Goal: Transaction & Acquisition: Obtain resource

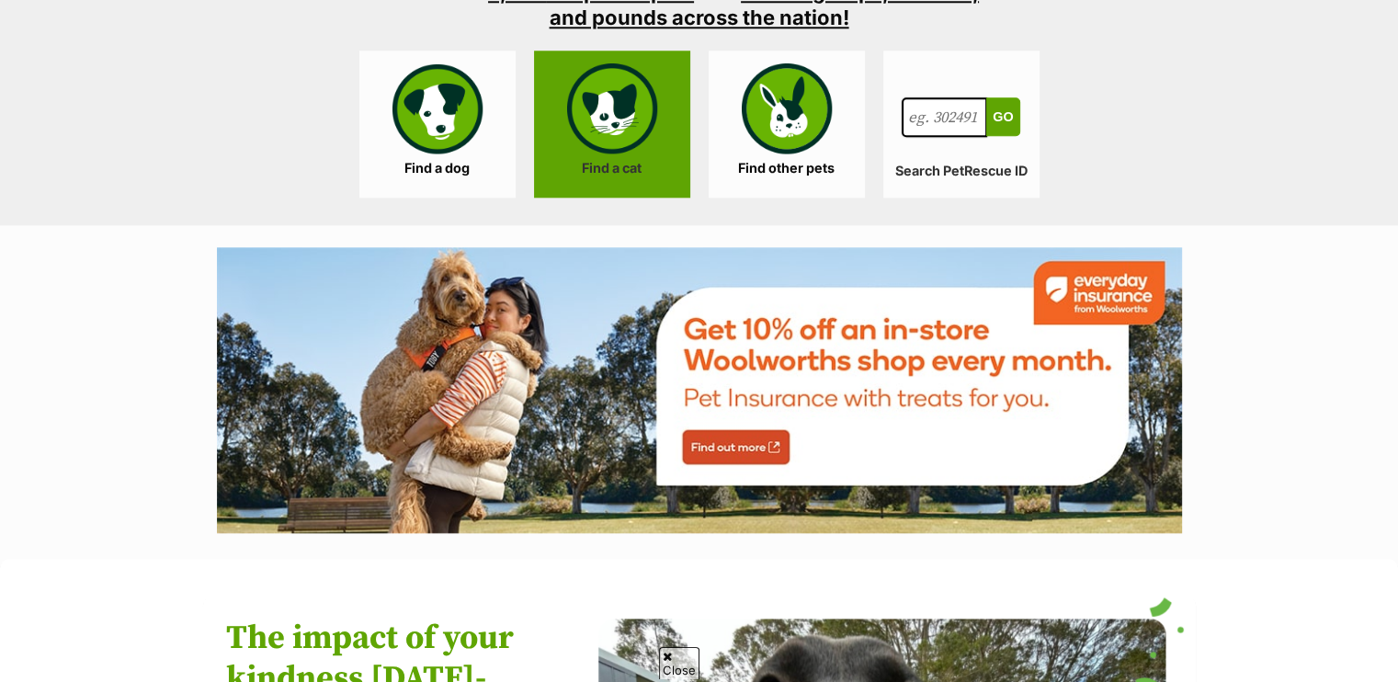
click at [636, 139] on link "Find a cat" at bounding box center [612, 124] width 156 height 147
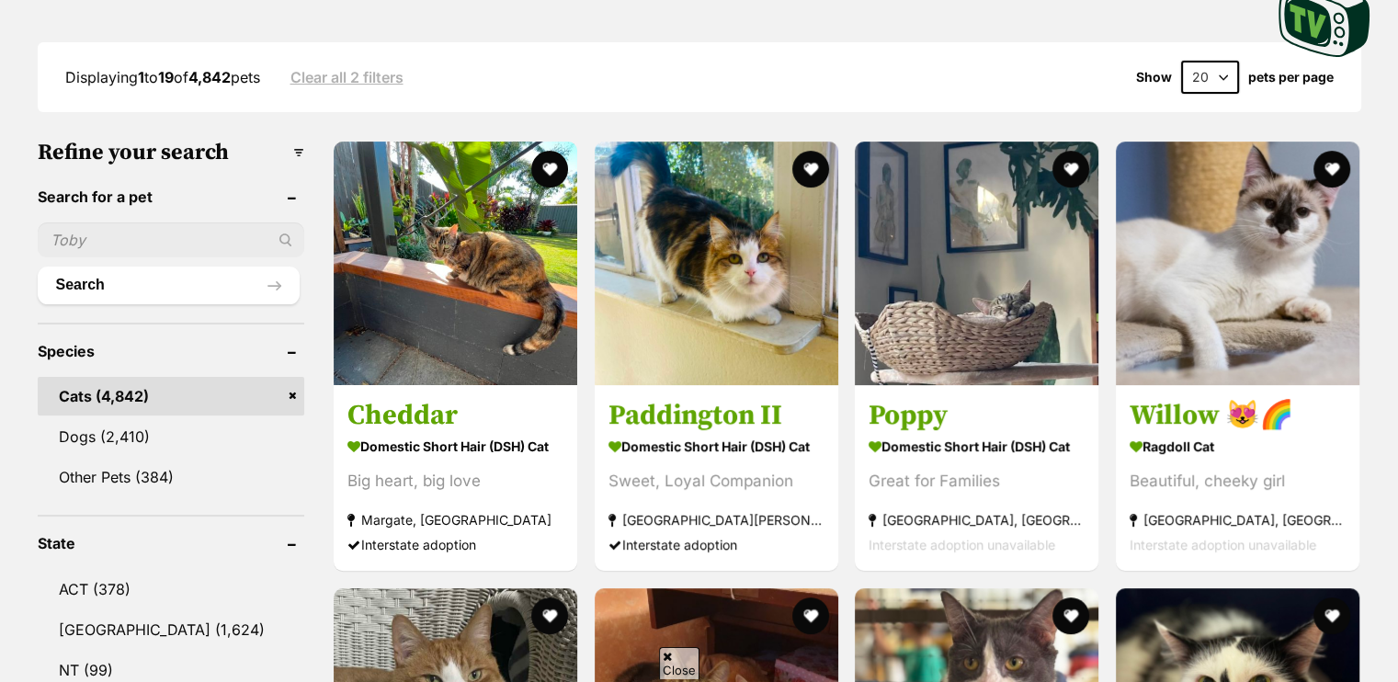
click at [159, 234] on input "text" at bounding box center [171, 239] width 267 height 35
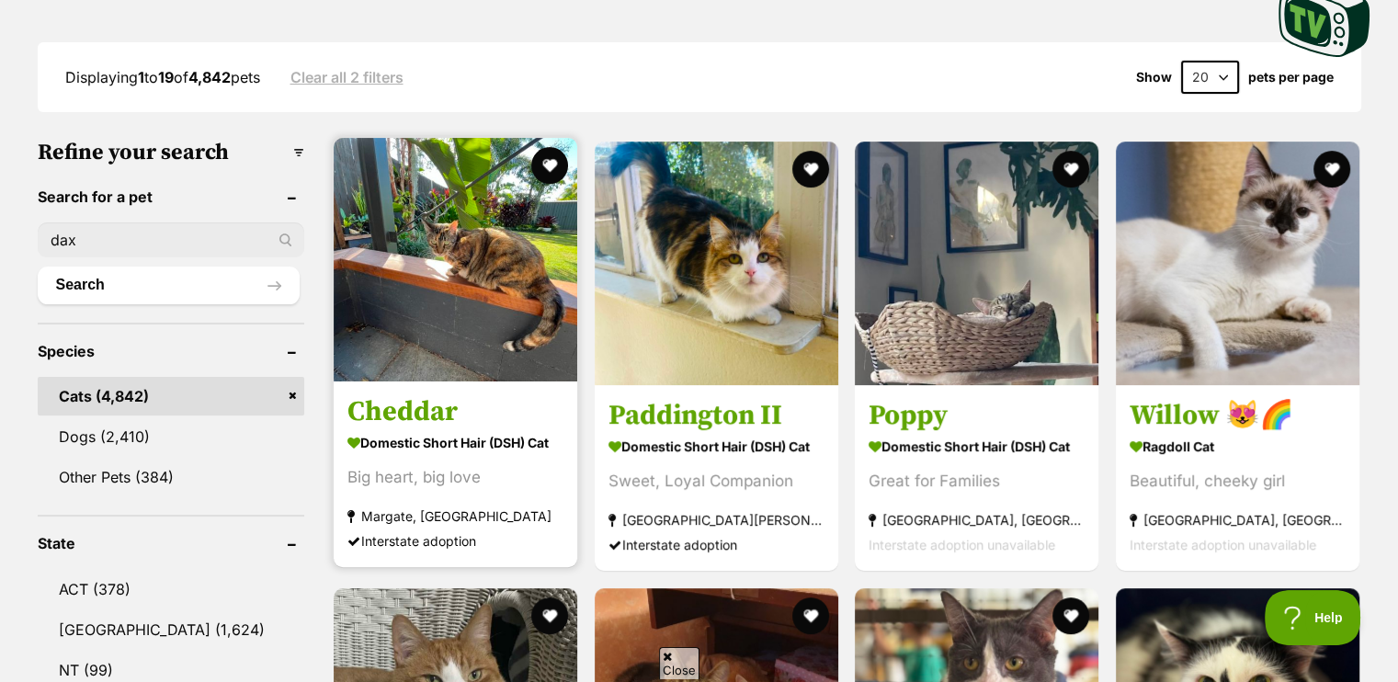
type input "dax"
click at [38, 267] on button "Search" at bounding box center [169, 285] width 262 height 37
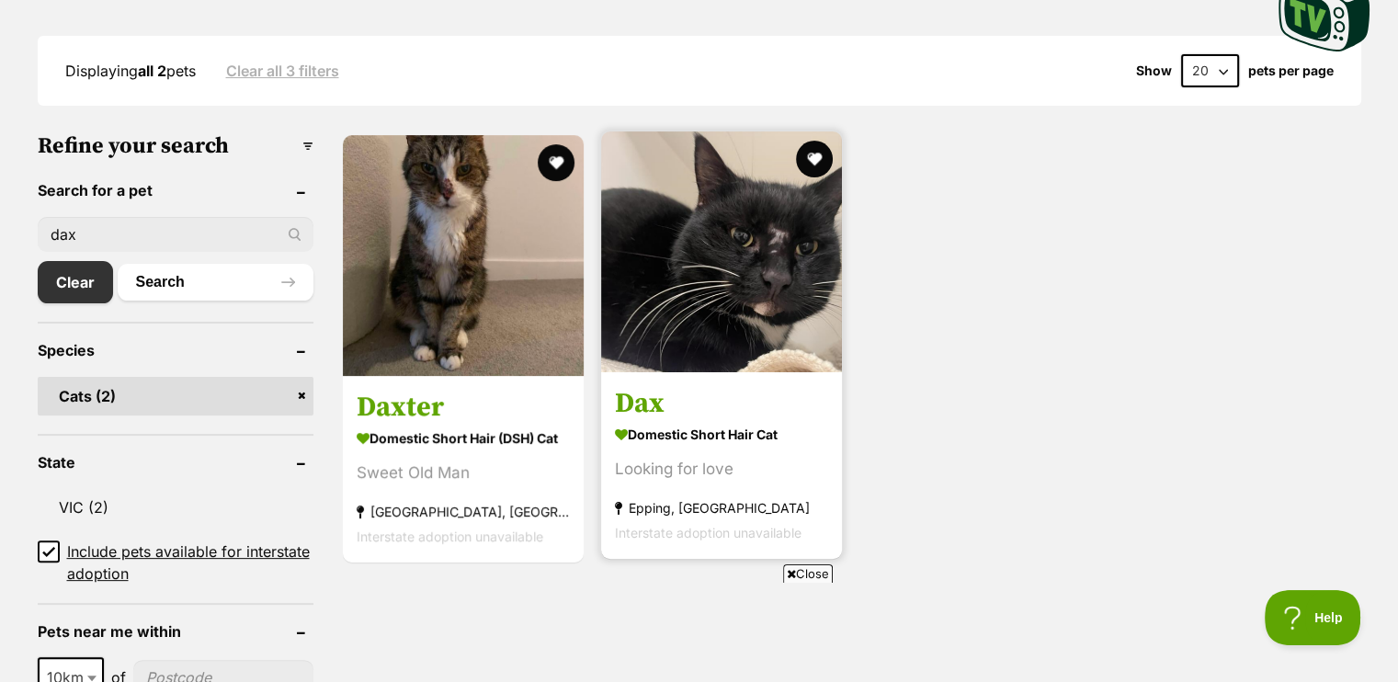
drag, startPoint x: 833, startPoint y: 205, endPoint x: 809, endPoint y: 217, distance: 26.7
click at [833, 205] on img at bounding box center [721, 251] width 241 height 241
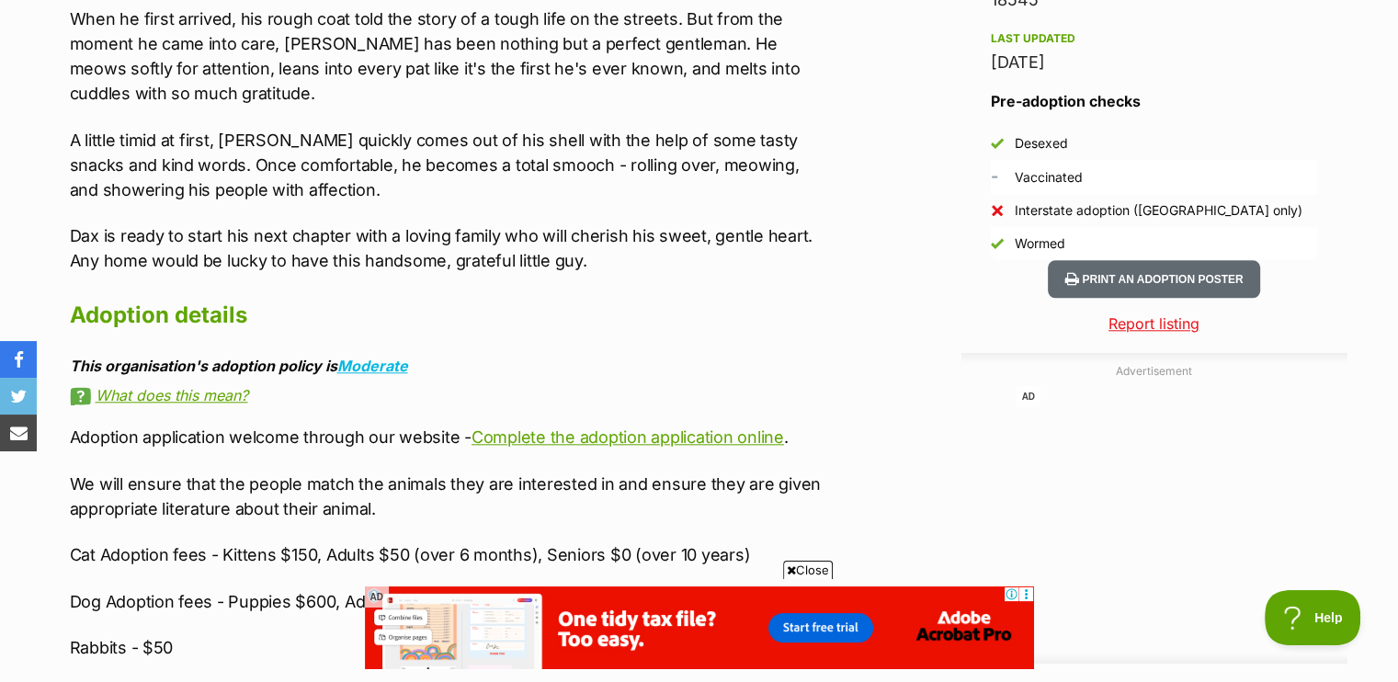
drag, startPoint x: 1075, startPoint y: 176, endPoint x: 955, endPoint y: 160, distance: 121.4
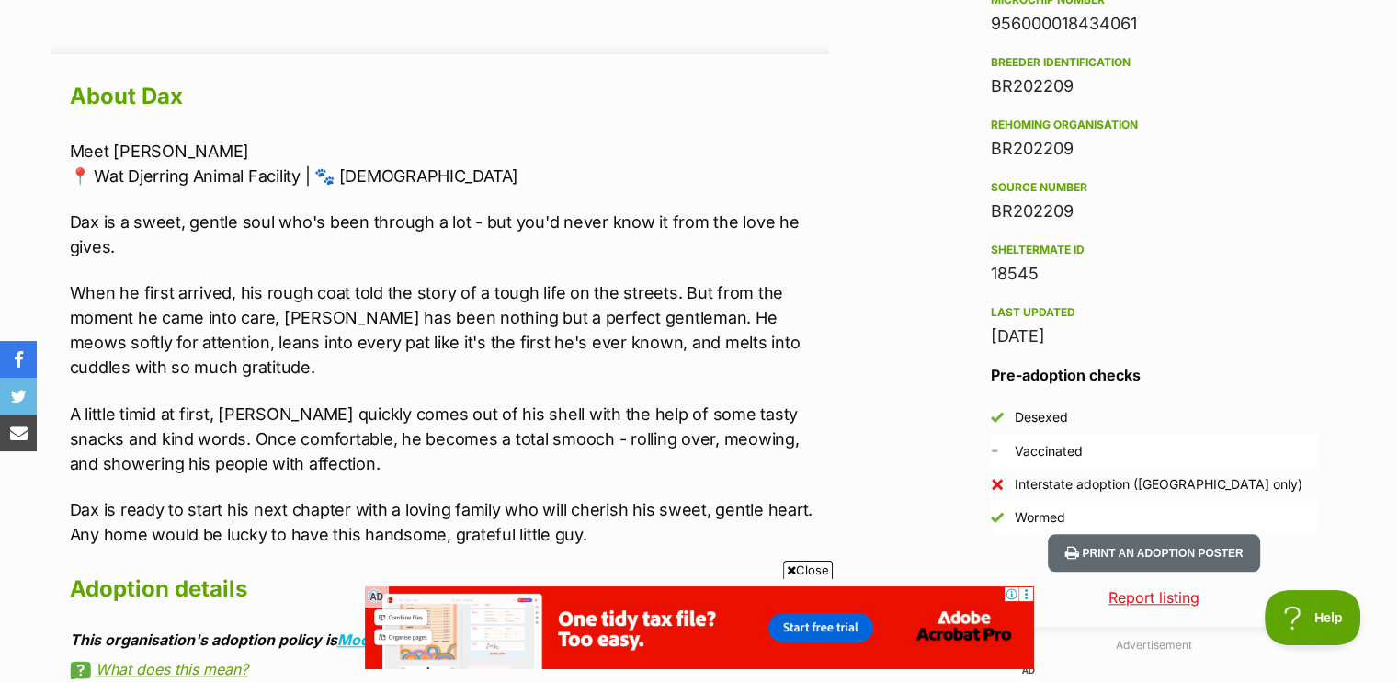
scroll to position [1563, 0]
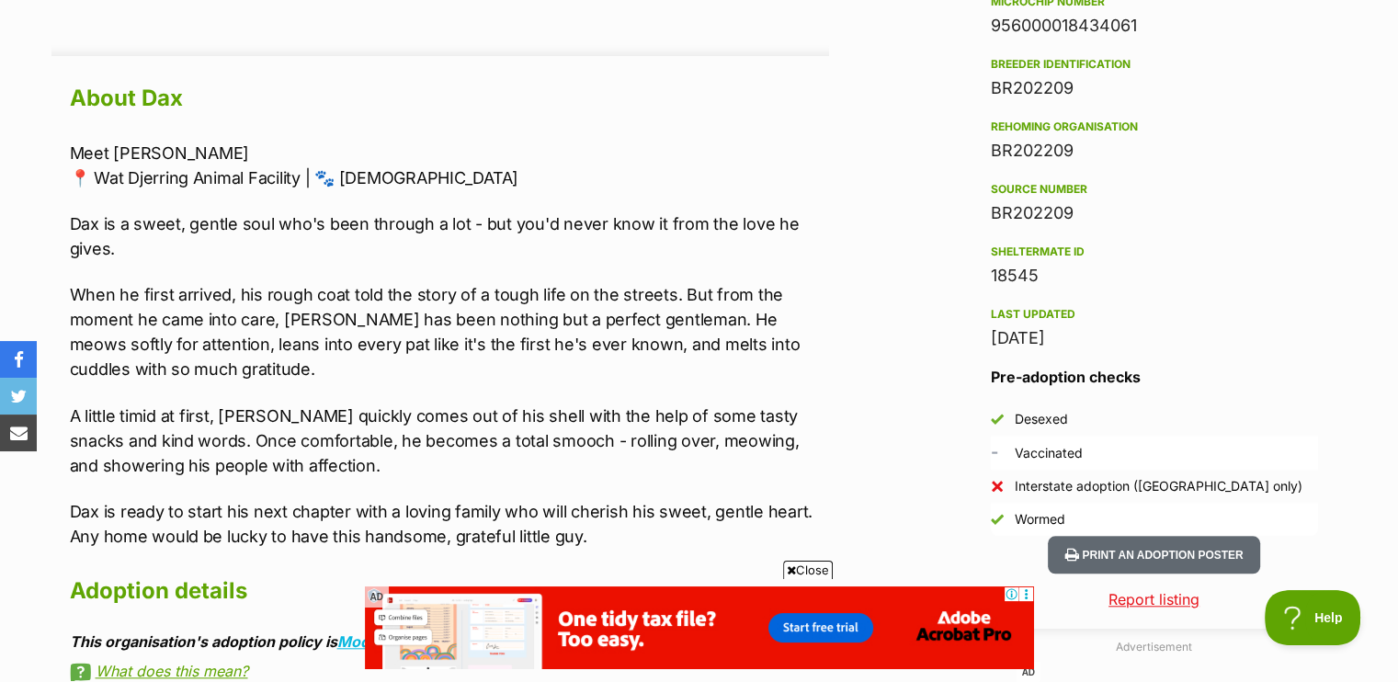
click at [938, 159] on div "Advertisement AD Adoption information I've been adopted! This pet is no longer …" at bounding box center [699, 464] width 1296 height 2025
drag, startPoint x: 982, startPoint y: 341, endPoint x: 1133, endPoint y: 348, distance: 151.8
click at [1114, 348] on aside "Rescue group wat djerring Animal Facility - Pet Rescue PetRescue ID 1135960 Loc…" at bounding box center [1154, 40] width 386 height 992
click at [723, 311] on p "When he first arrived, his rough coat told the story of a tough life on the str…" at bounding box center [449, 331] width 759 height 99
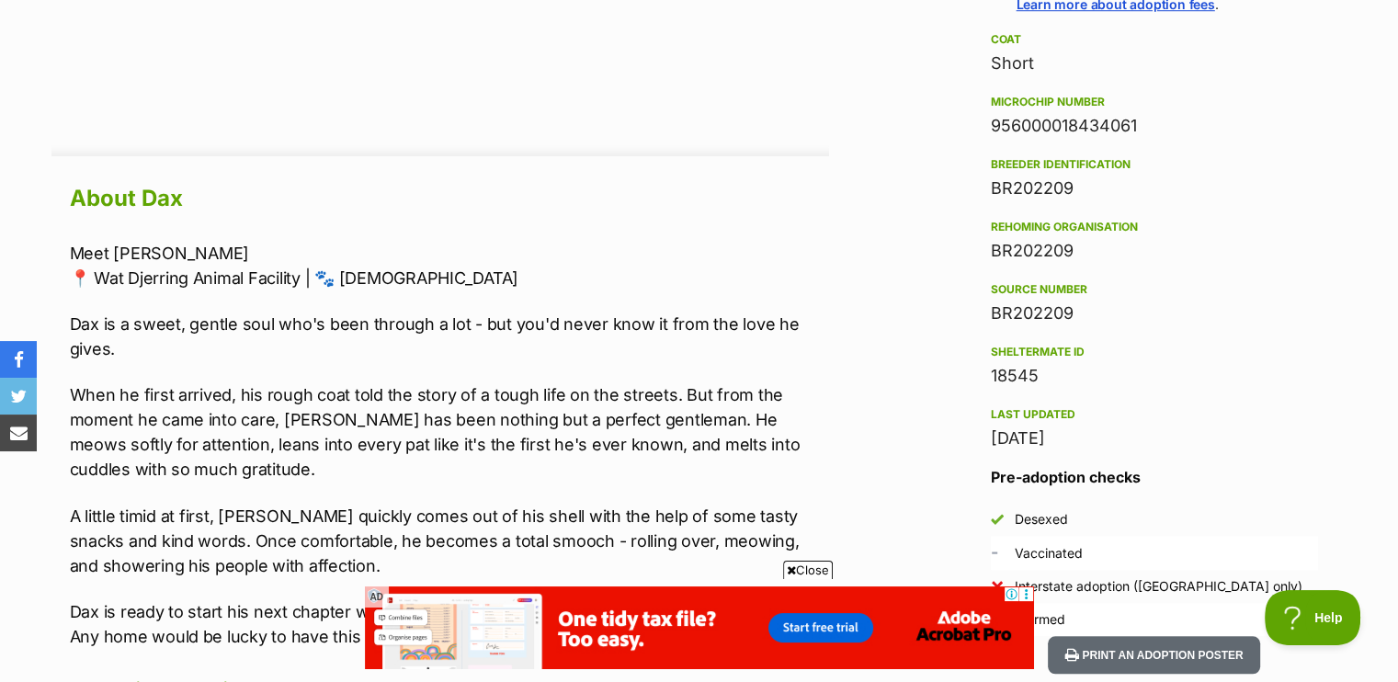
scroll to position [1471, 0]
